Goal: Find specific page/section: Find specific page/section

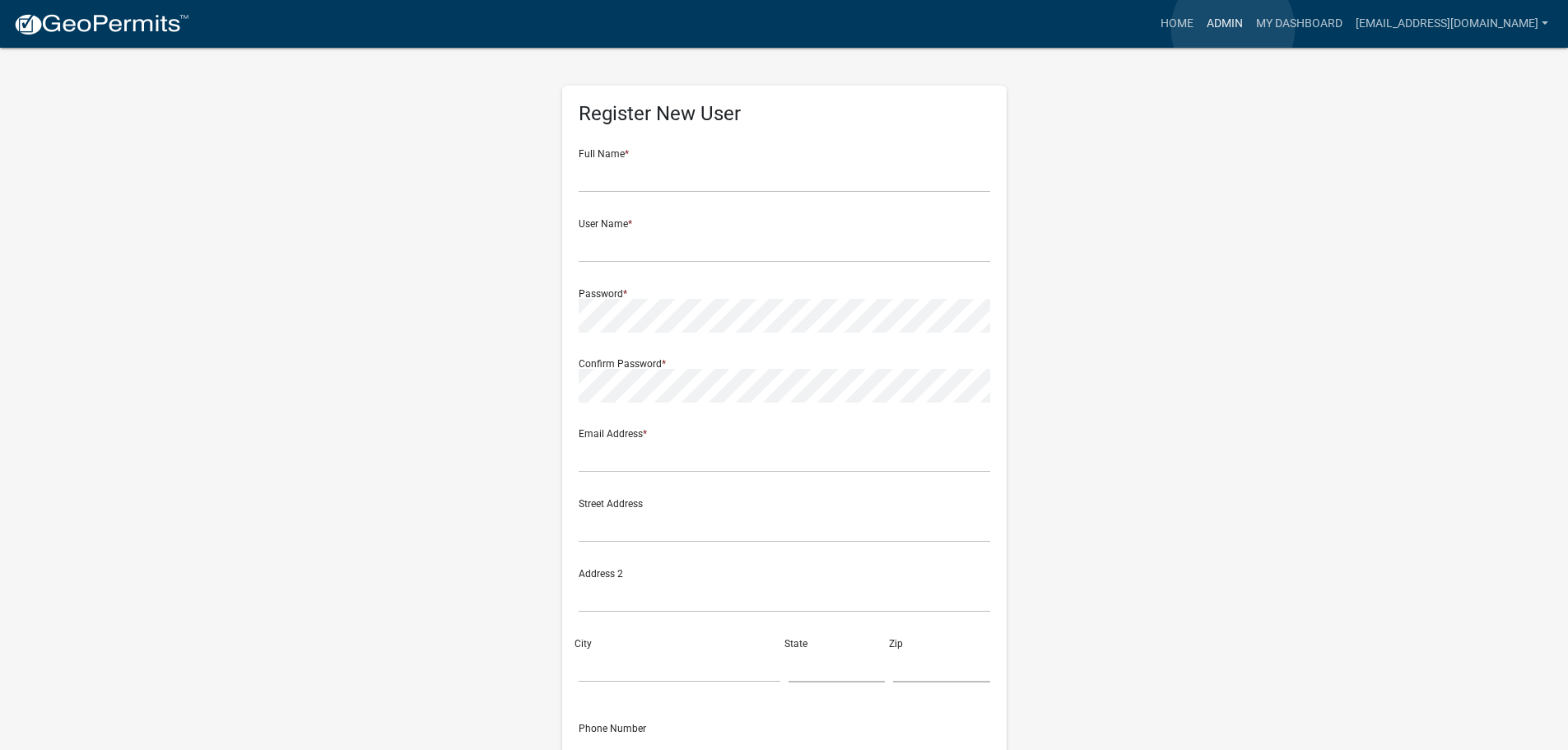
click at [1234, 29] on link "Admin" at bounding box center [1225, 23] width 49 height 31
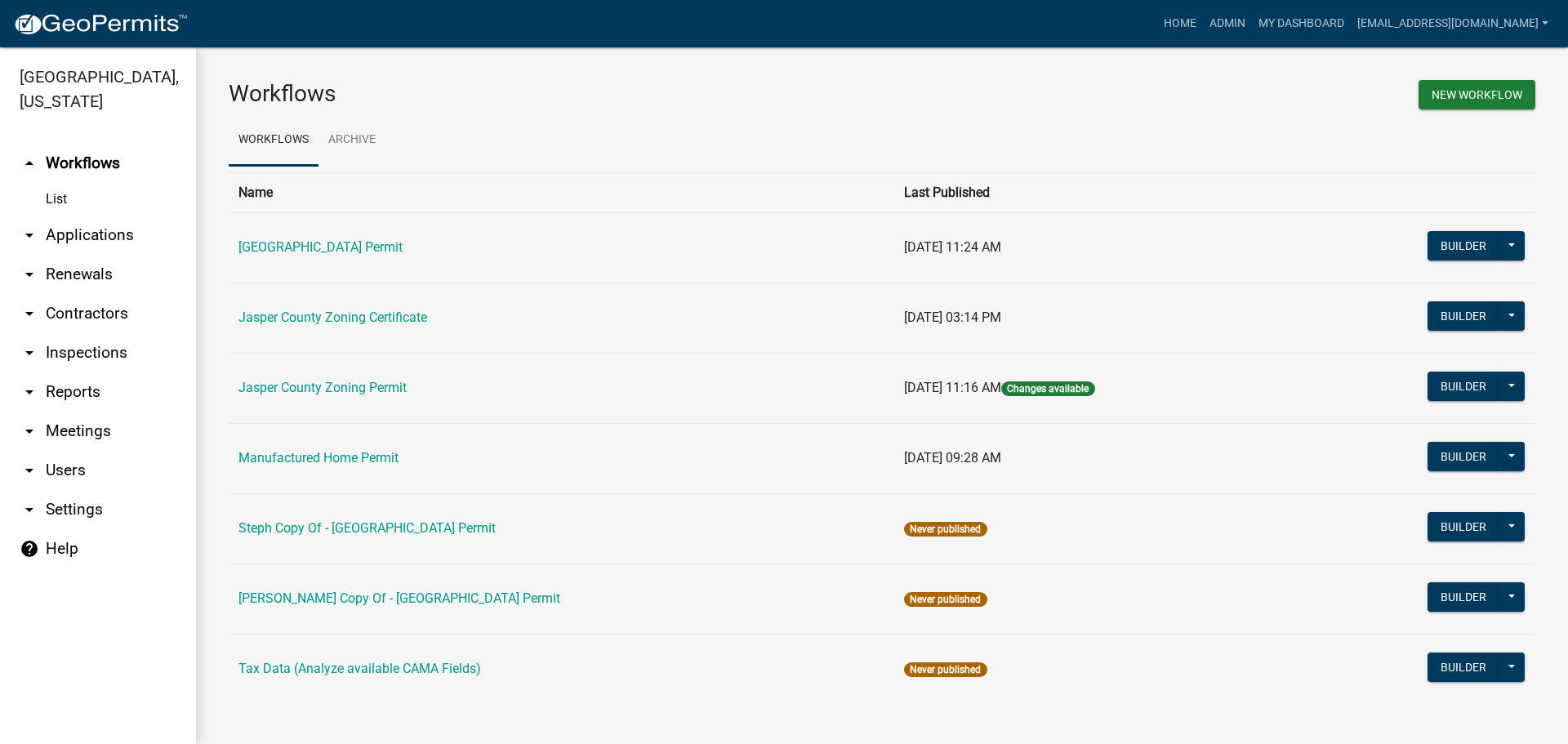
click at [71, 240] on link "arrow_drop_down Applications" at bounding box center [98, 235] width 196 height 39
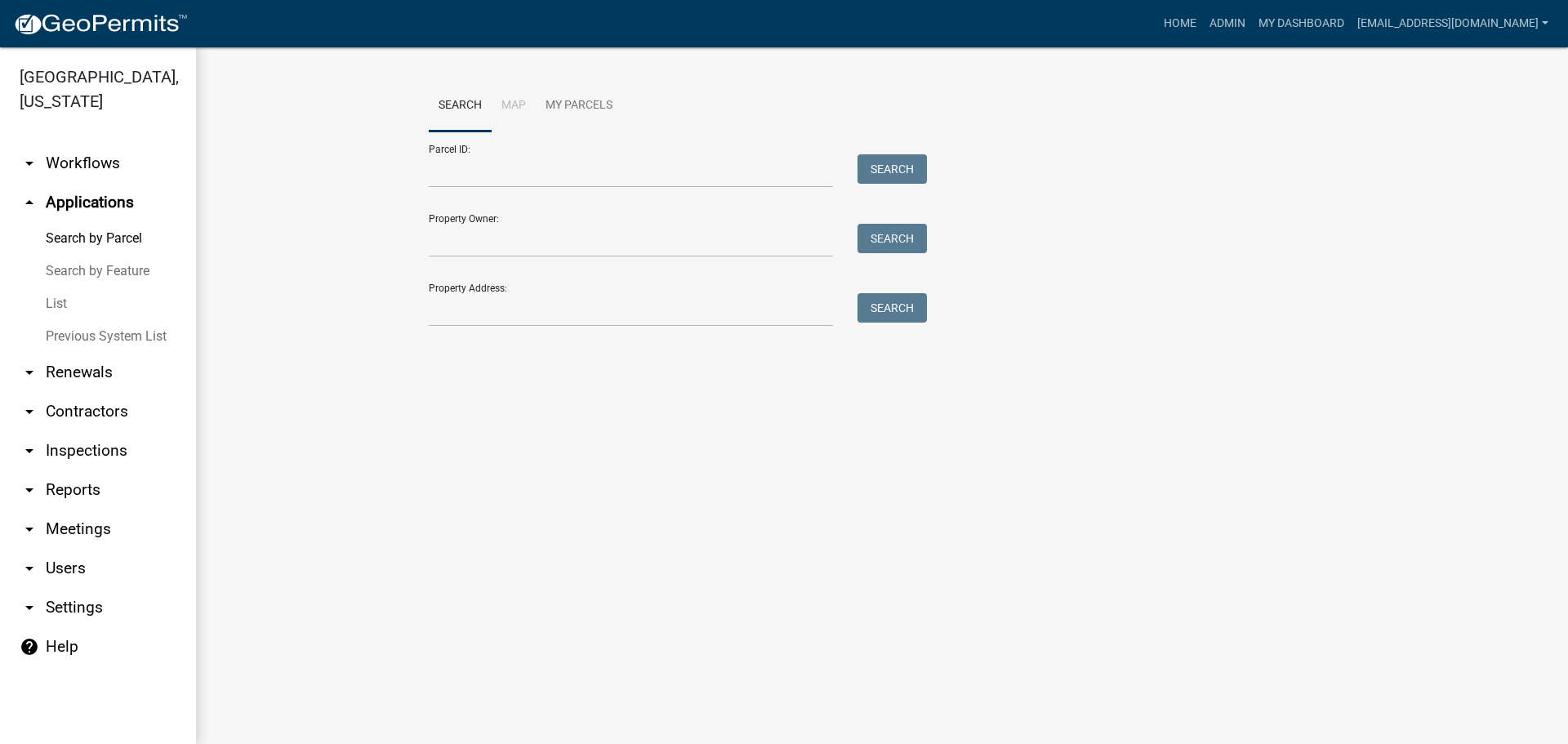
click at [56, 301] on link "List" at bounding box center [98, 303] width 196 height 32
